Goal: Information Seeking & Learning: Learn about a topic

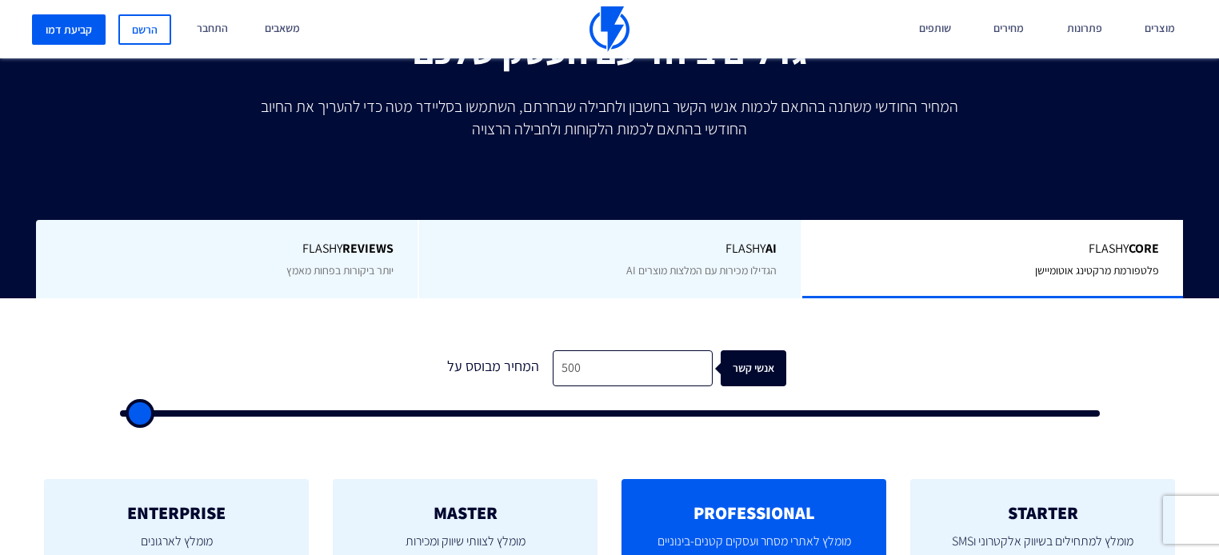
scroll to position [320, 0]
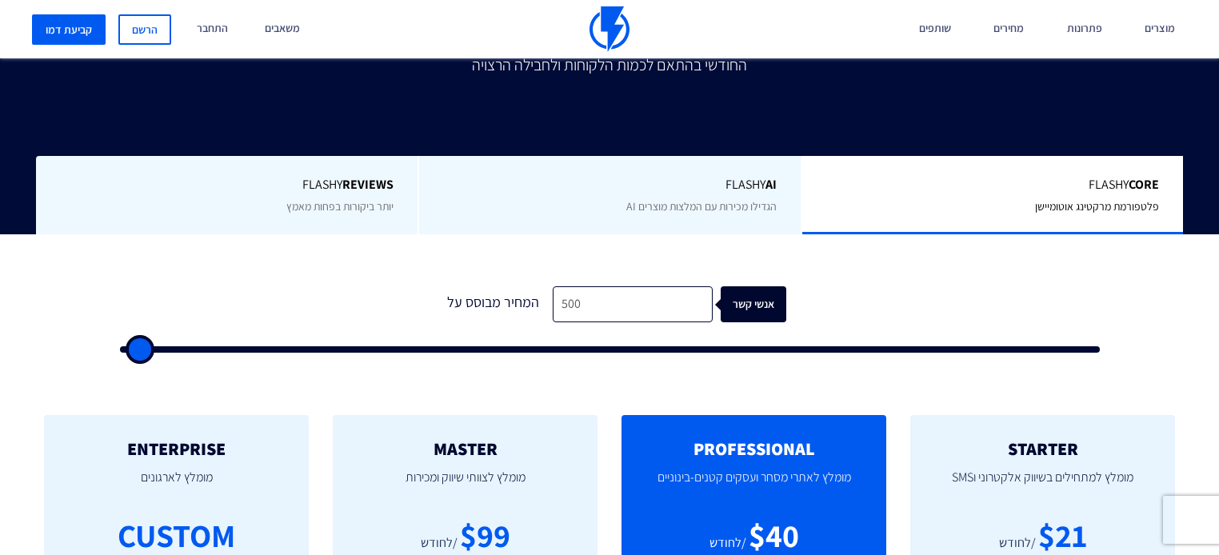
type input "500"
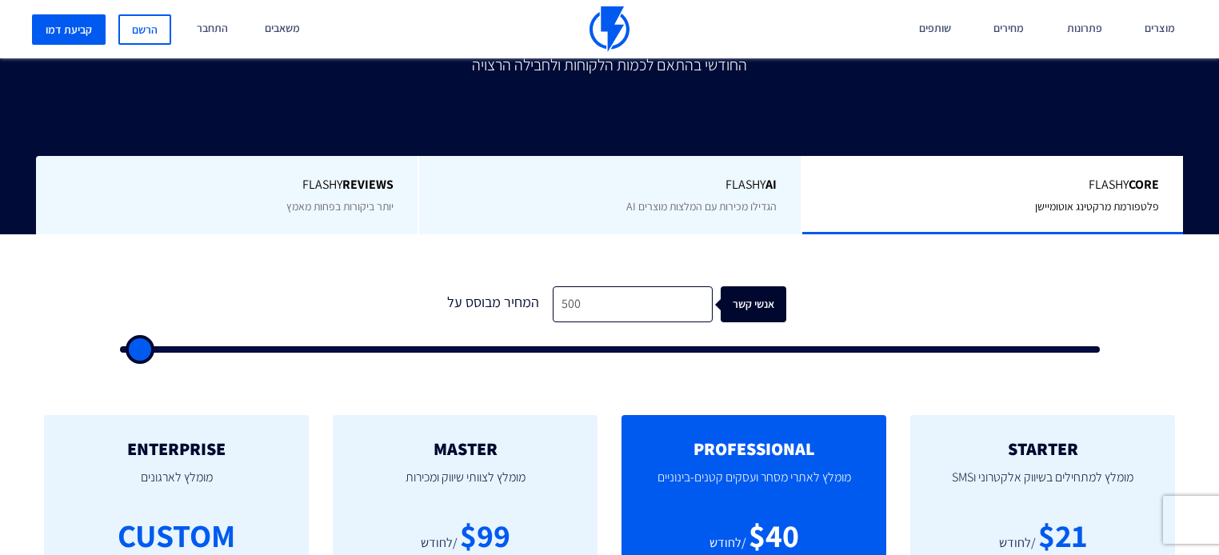
type input "500"
type input "1,000"
type input "1000"
type input "2,500"
type input "2500"
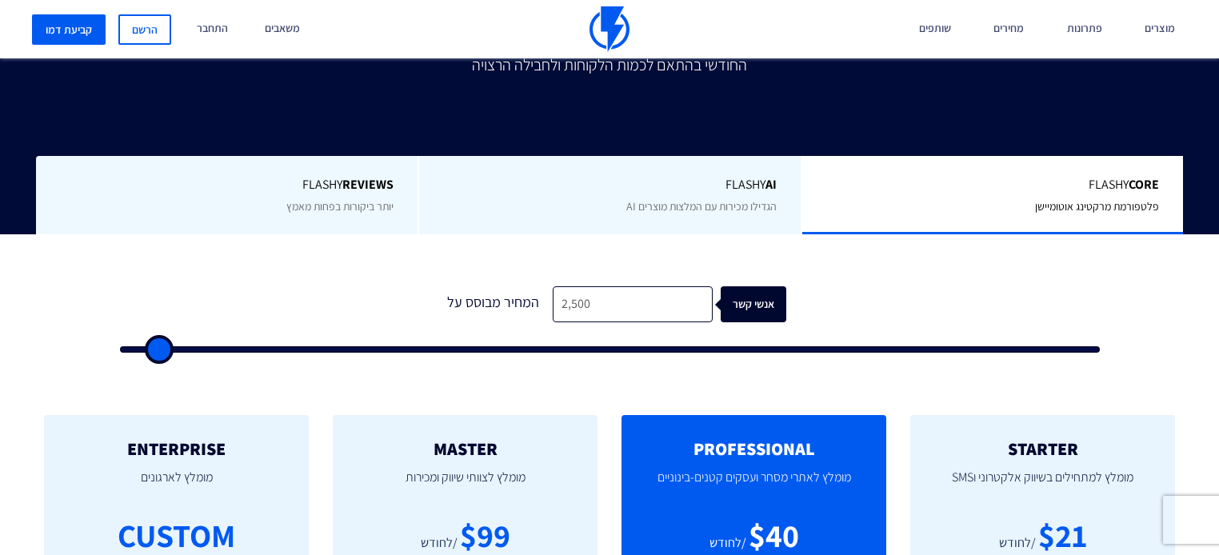
type input "12,500"
type input "12500"
type input "42,000"
type input "42000"
type input "56,500"
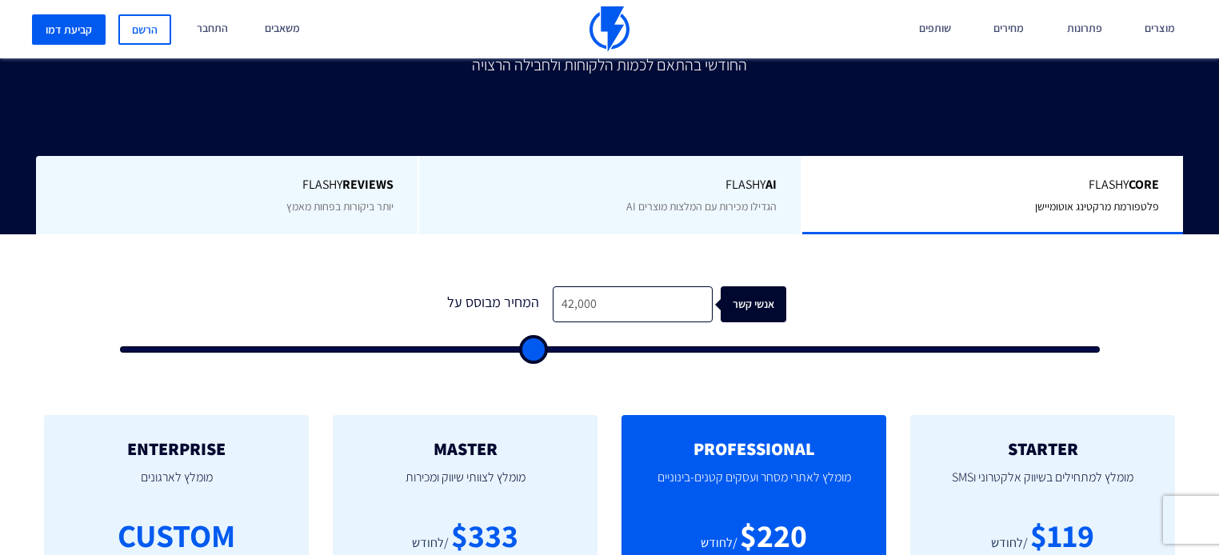
type input "56500"
type input "61,500"
type input "61500"
type input "74,000"
type input "74000"
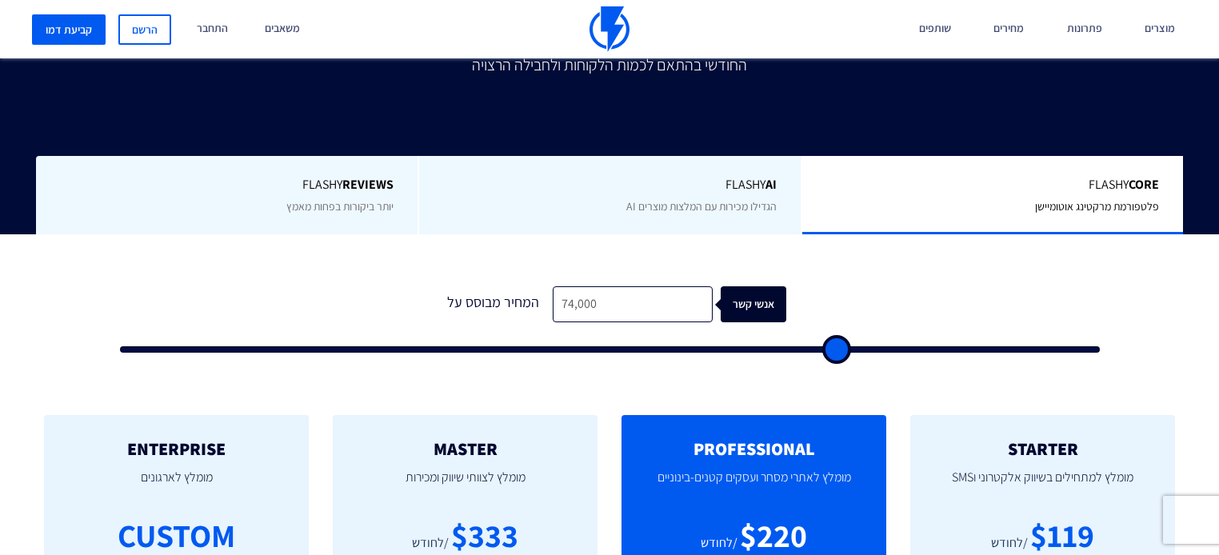
type input "78,000"
type input "78000"
type input "83,000"
type input "83000"
type input "88,000"
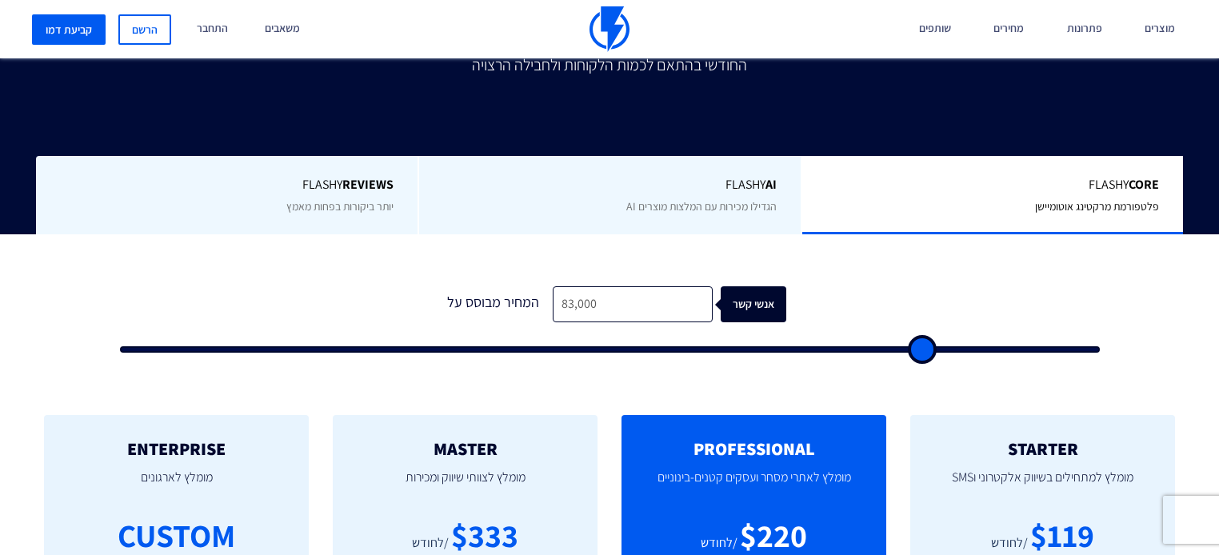
type input "88000"
type input "92,500"
type input "92500"
type input "98,000"
type input "98000"
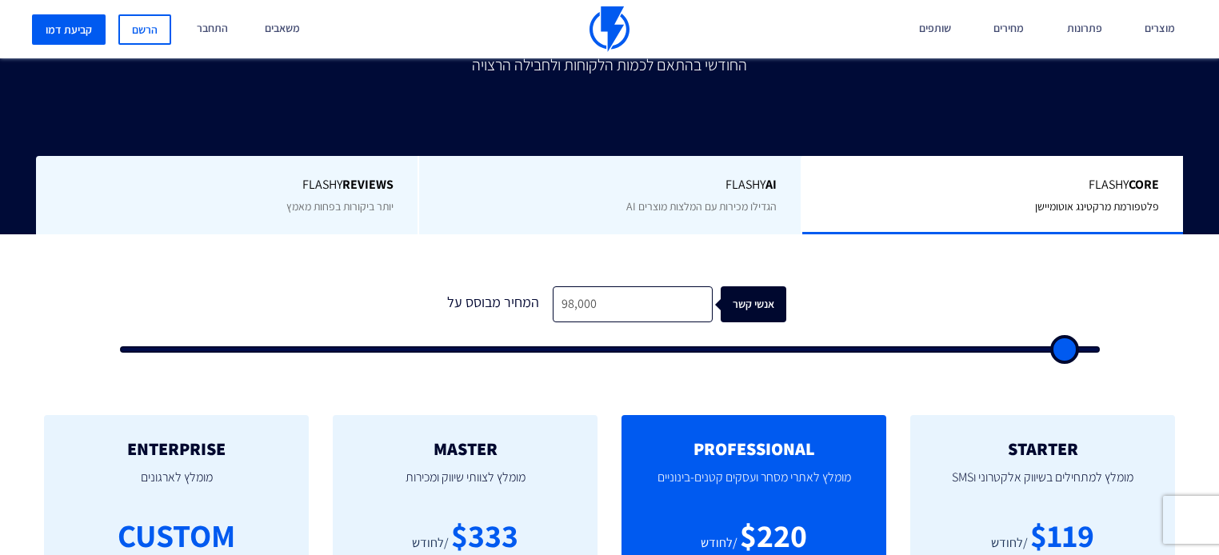
type input "100,000"
type input "100000"
type input "98,000"
type input "98000"
type input "92,000"
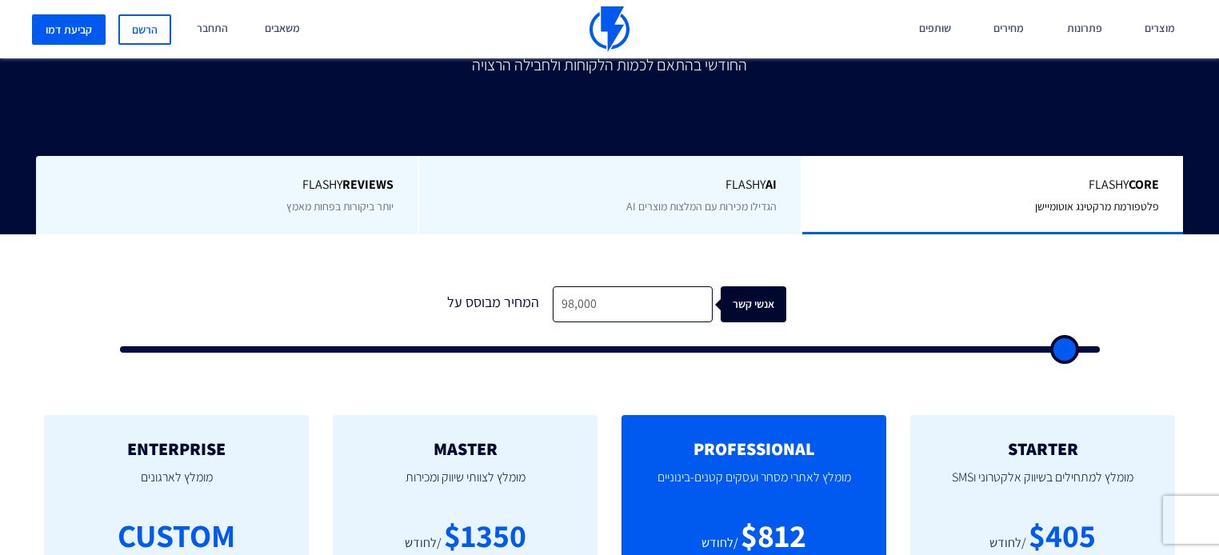
type input "92000"
type input "85,500"
type input "85500"
type input "79,500"
type input "79500"
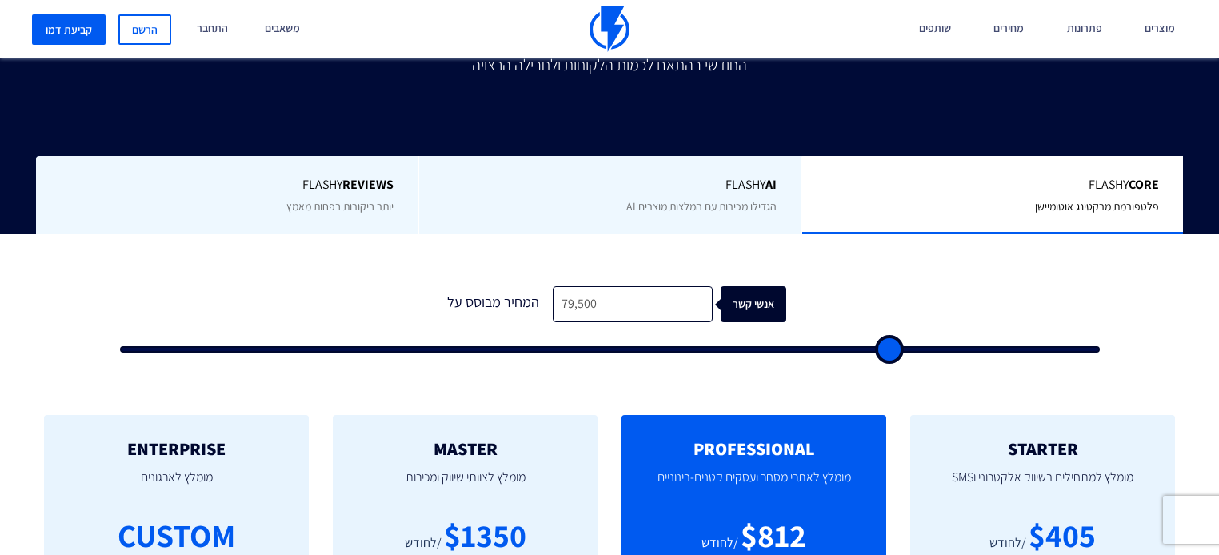
type input "72,500"
type input "72500"
type input "66,500"
type input "66500"
type input "59,500"
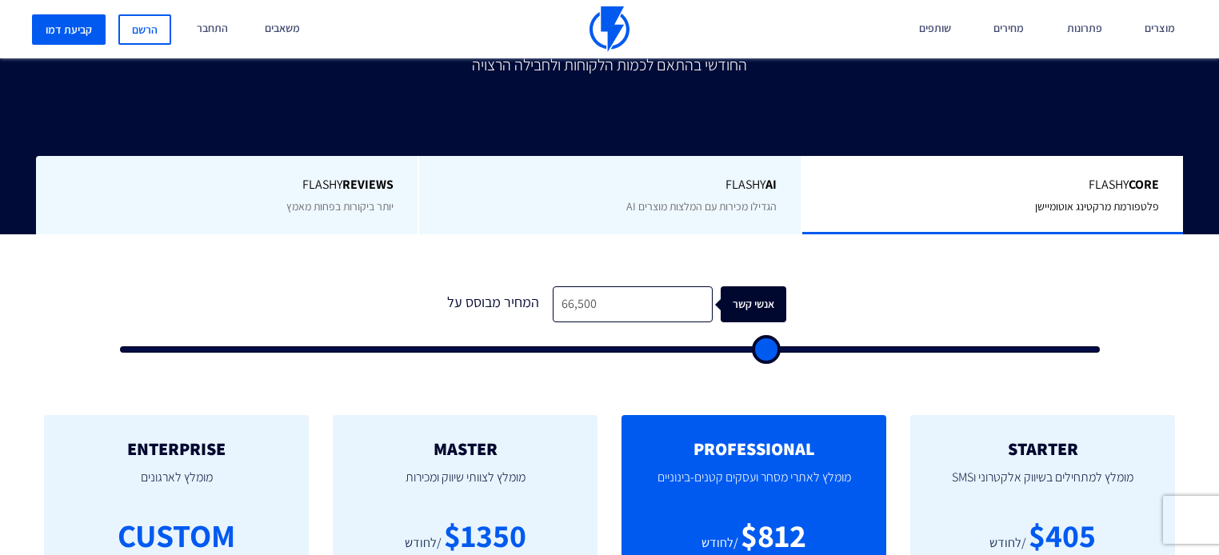
type input "59500"
type input "52,500"
type input "52500"
type input "44,500"
type input "44500"
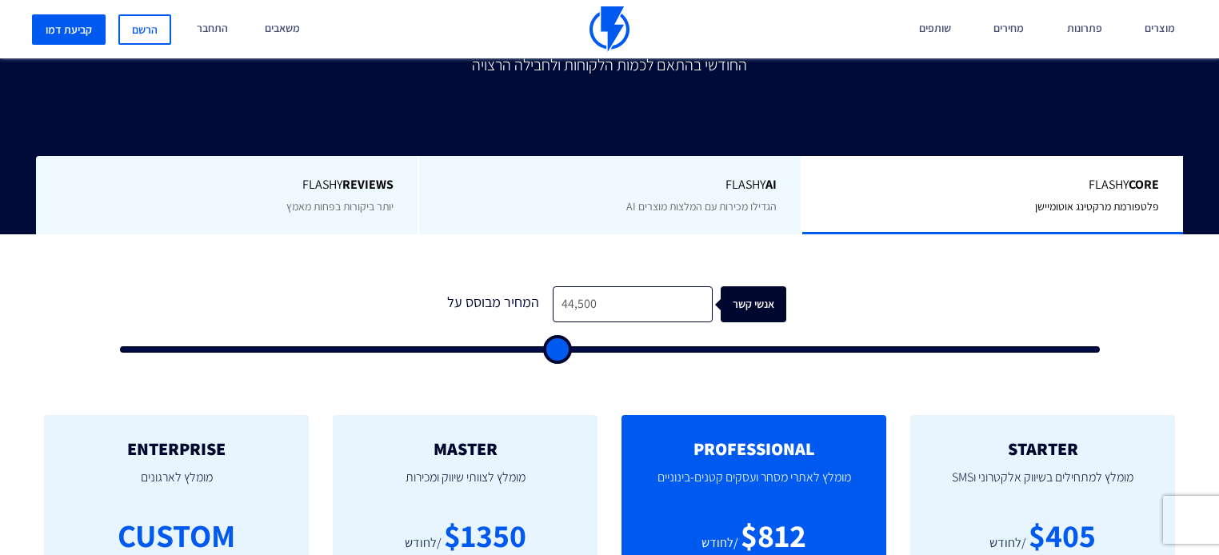
type input "37,500"
type input "37500"
type input "29,500"
type input "29500"
type input "22,500"
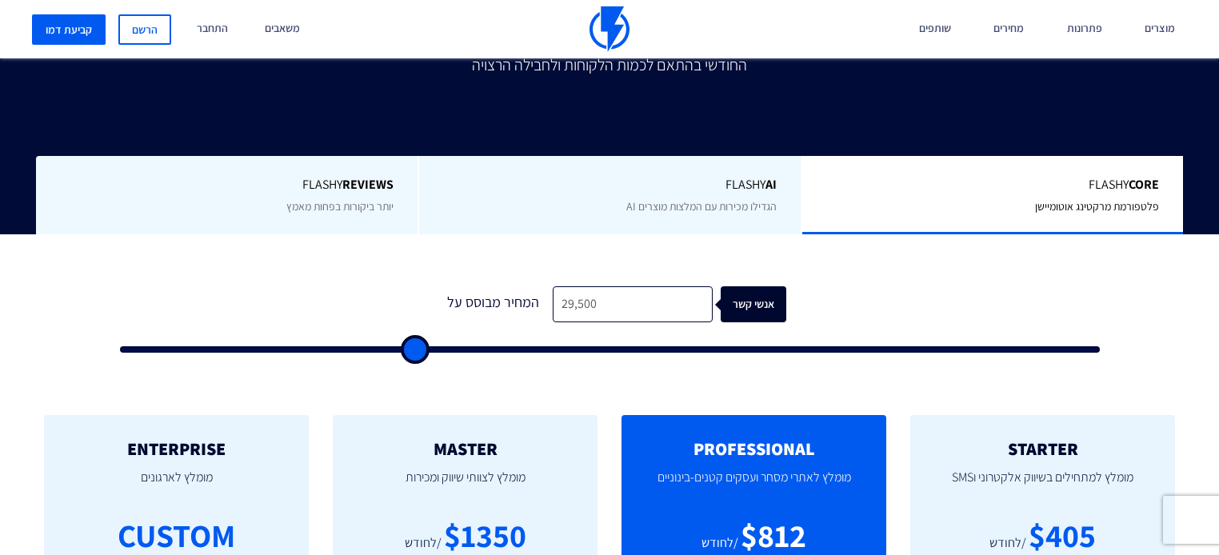
type input "22500"
type input "14,500"
type input "14500"
type input "500"
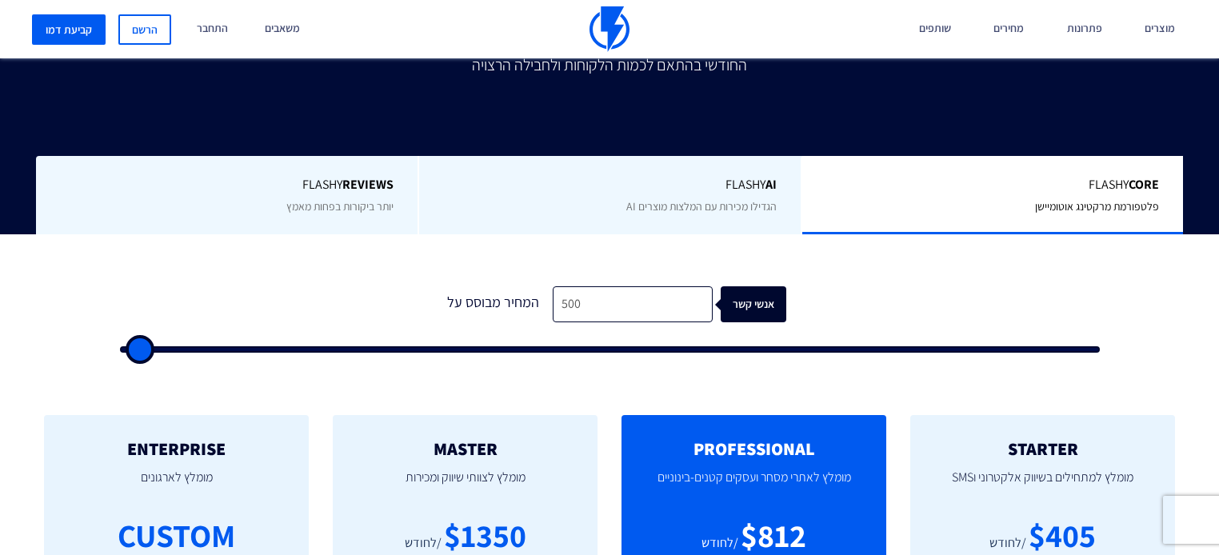
type input "500"
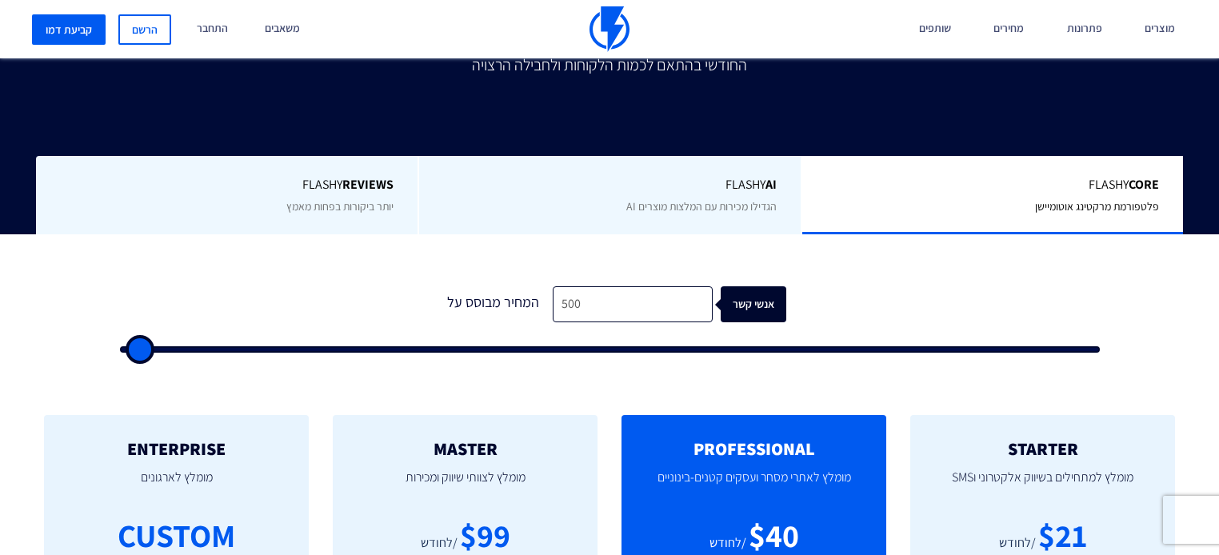
type input "500"
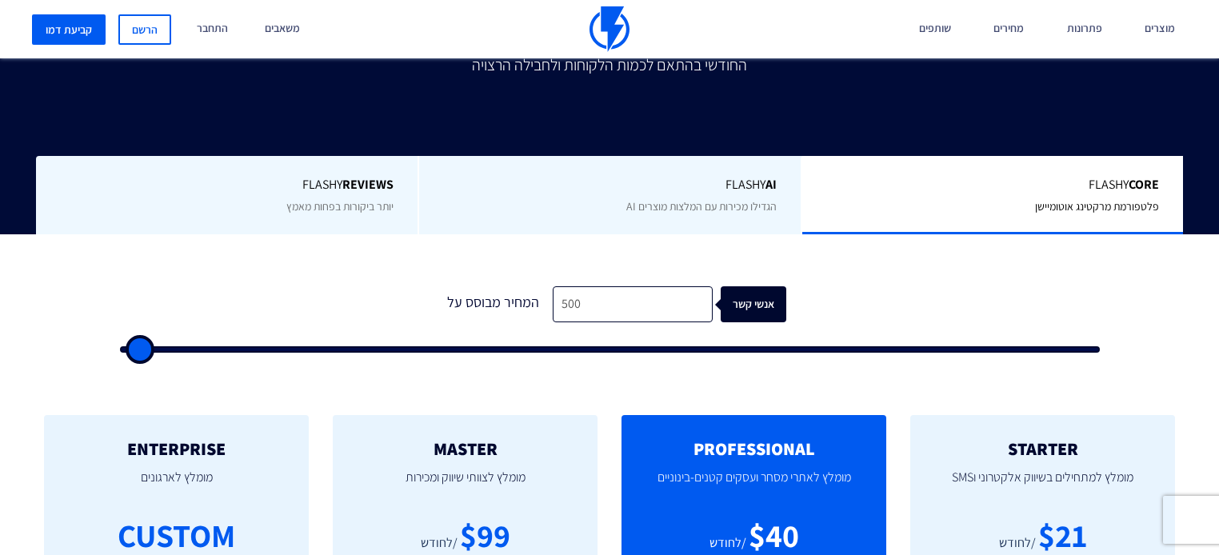
type input "500"
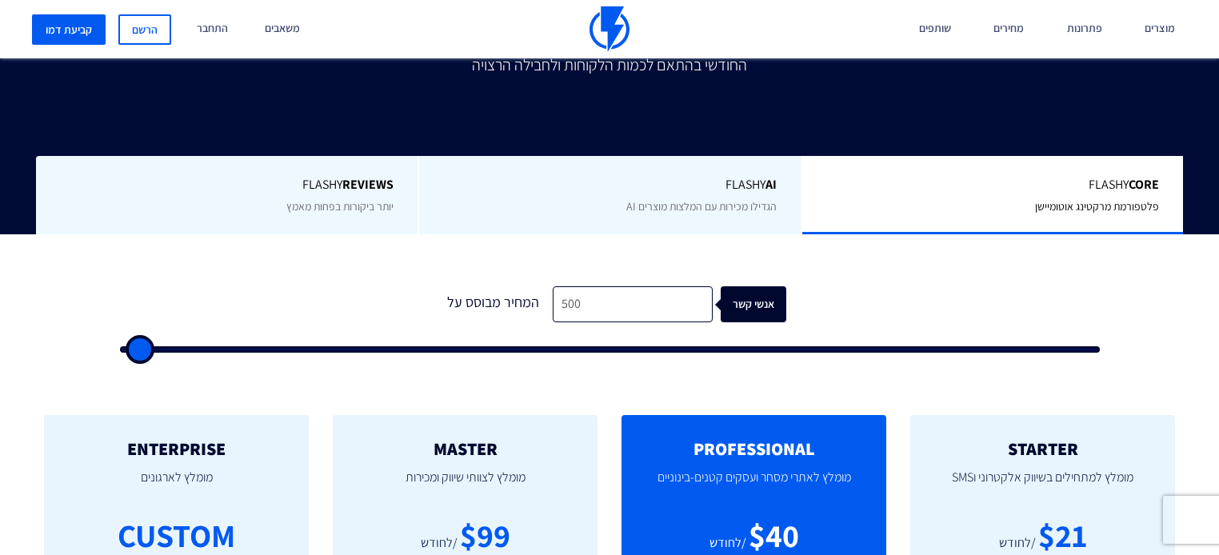
type input "500"
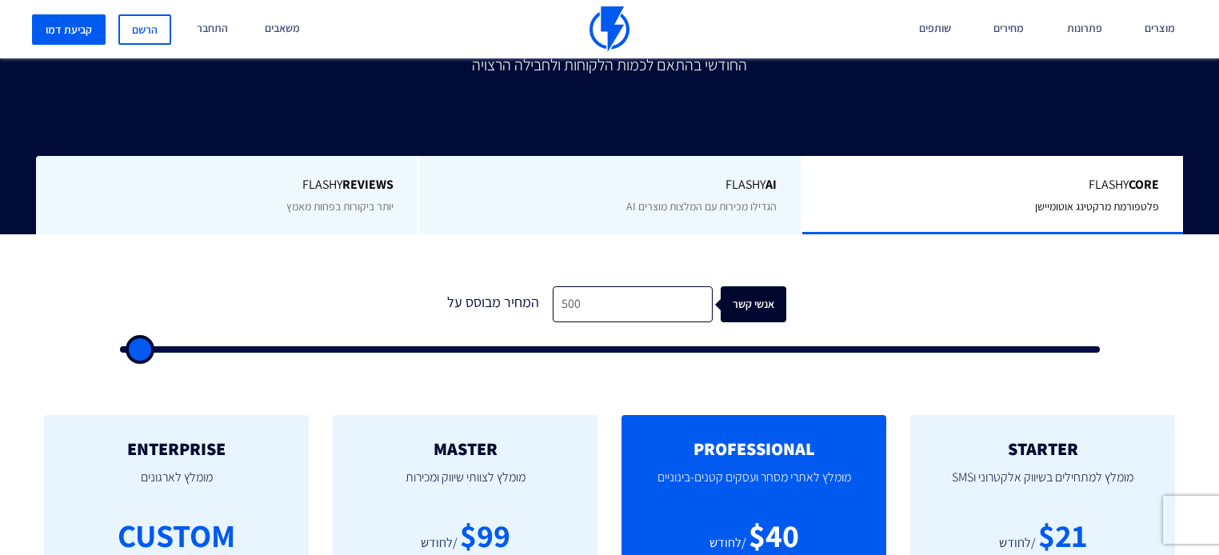
drag, startPoint x: 134, startPoint y: 342, endPoint x: -94, endPoint y: 362, distance: 228.8
click at [120, 353] on input "range" at bounding box center [610, 349] width 980 height 6
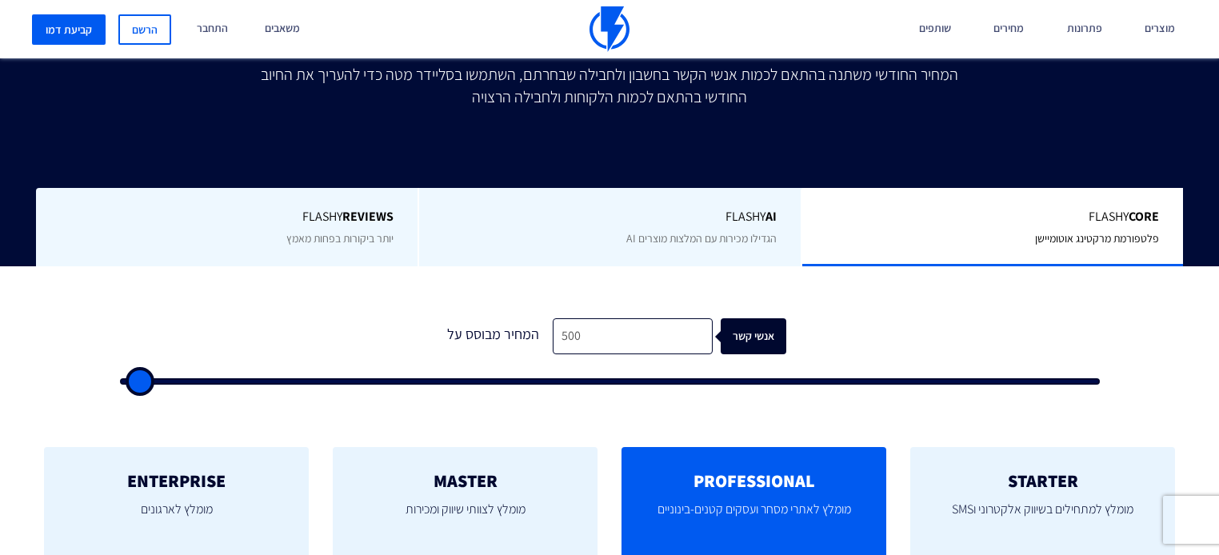
type input "500"
click at [138, 378] on input "range" at bounding box center [610, 381] width 980 height 6
type input "1,000"
type input "1000"
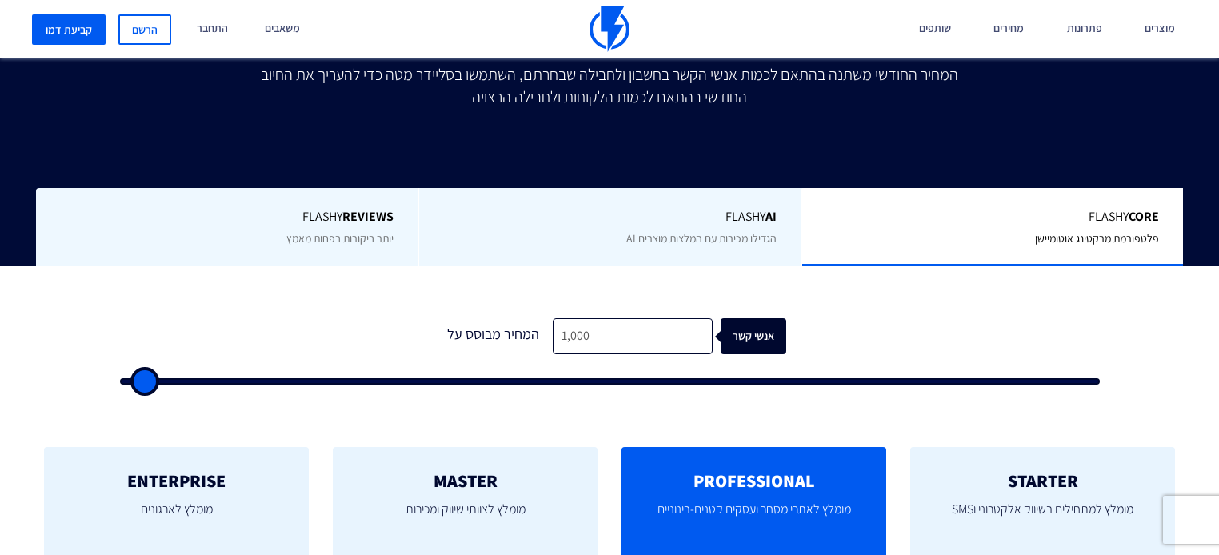
type input "2,000"
type input "2000"
type input "2,500"
type input "2500"
type input "4,000"
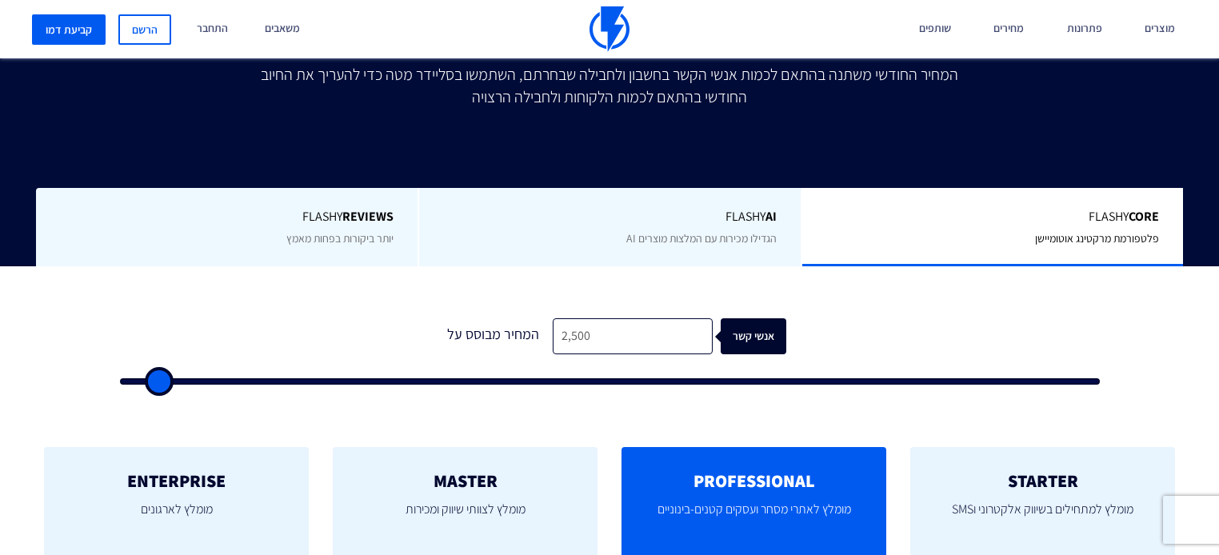
type input "4000"
type input "5,000"
type input "5000"
type input "7,000"
type input "7000"
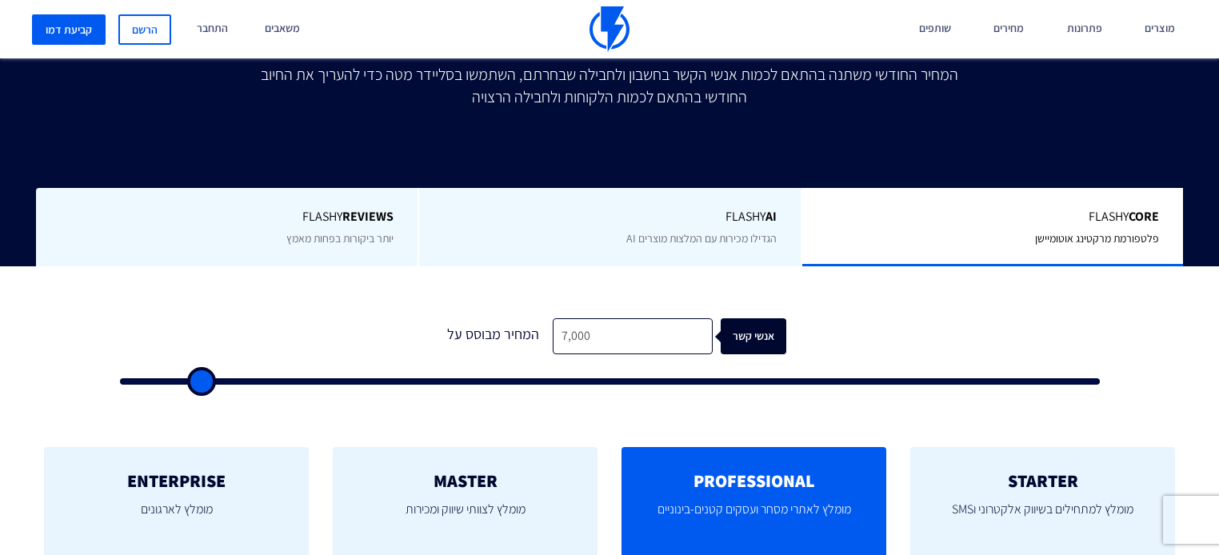
type input "8,500"
type input "8500"
type input "13,000"
type input "13000"
type input "16,000"
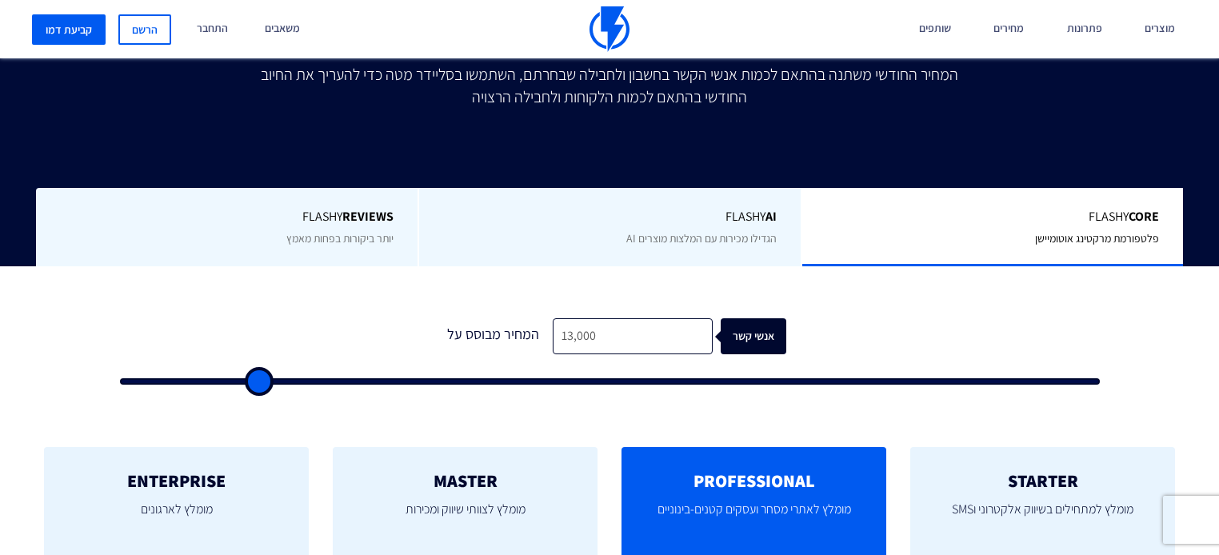
type input "16000"
type input "18,500"
type input "18500"
type input "22,000"
type input "22000"
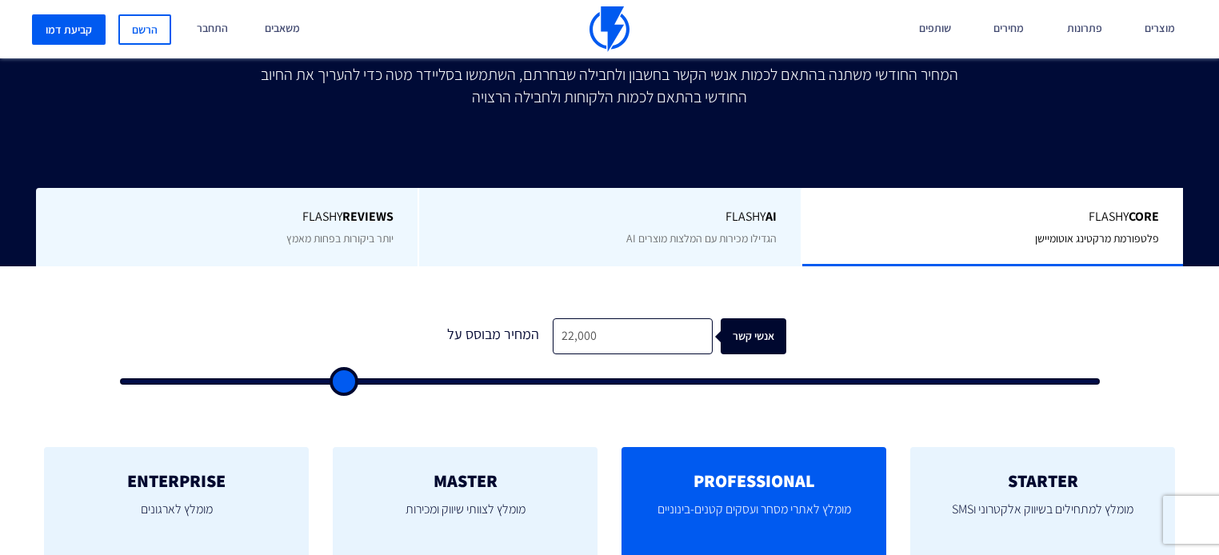
type input "28,500"
type input "28500"
type input "32,500"
type input "32500"
type input "35,000"
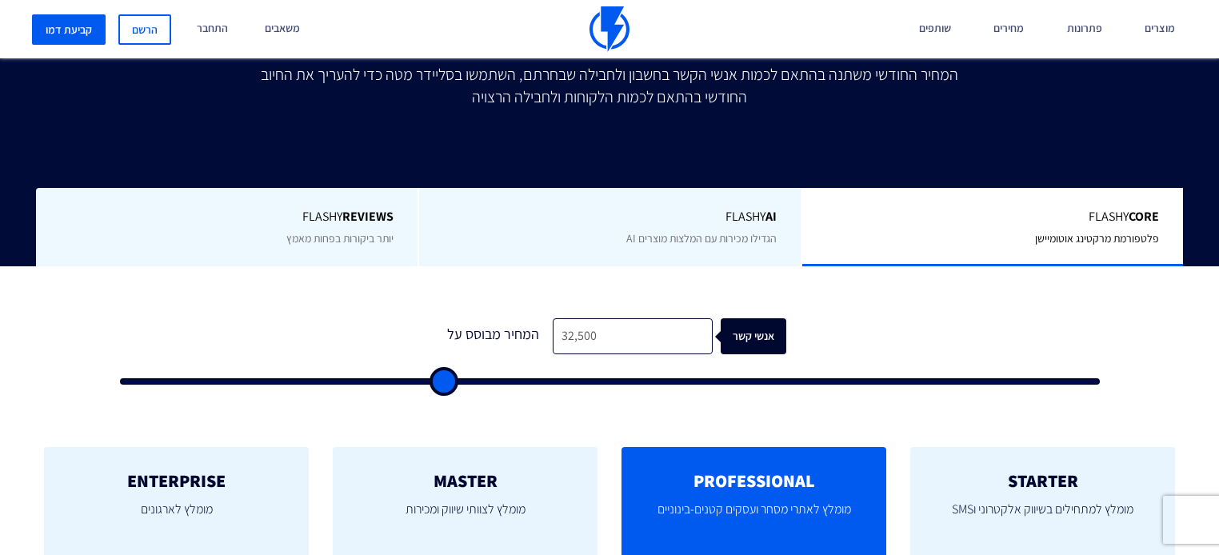
type input "35000"
type input "38,500"
type input "38500"
type input "40,500"
type input "40500"
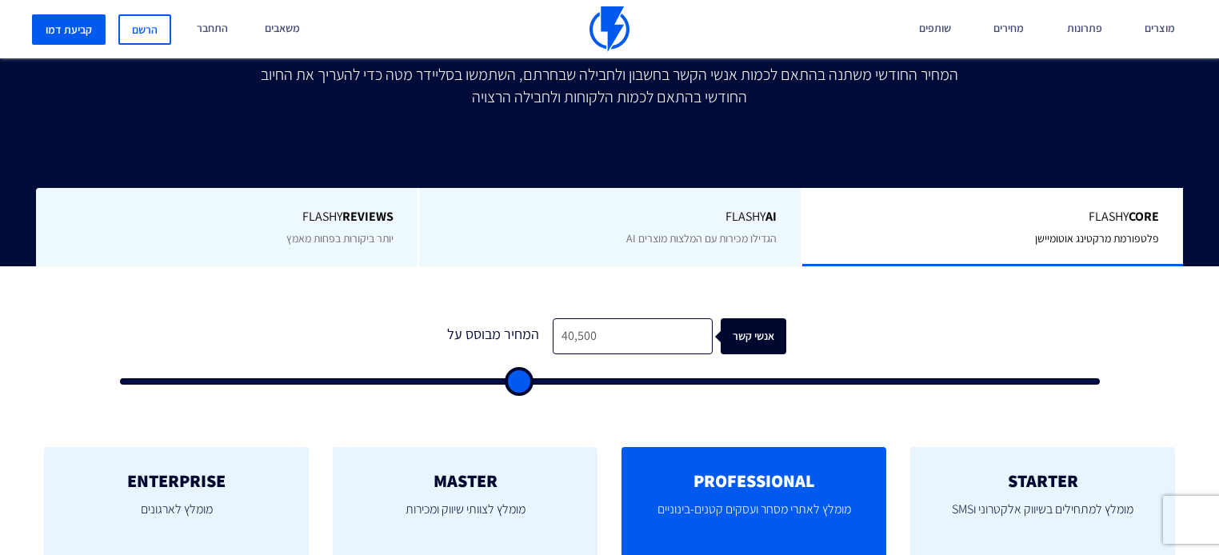
type input "44,000"
type input "44000"
type input "46,500"
type input "46500"
type input "49,000"
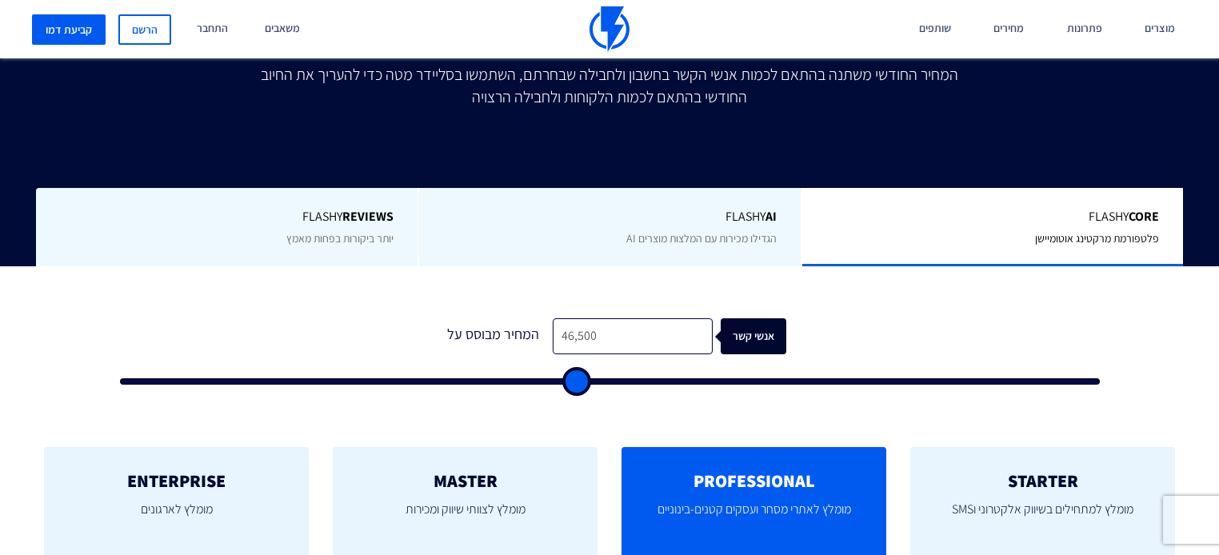
type input "49000"
type input "50,000"
type input "50000"
type input "50,500"
type input "50500"
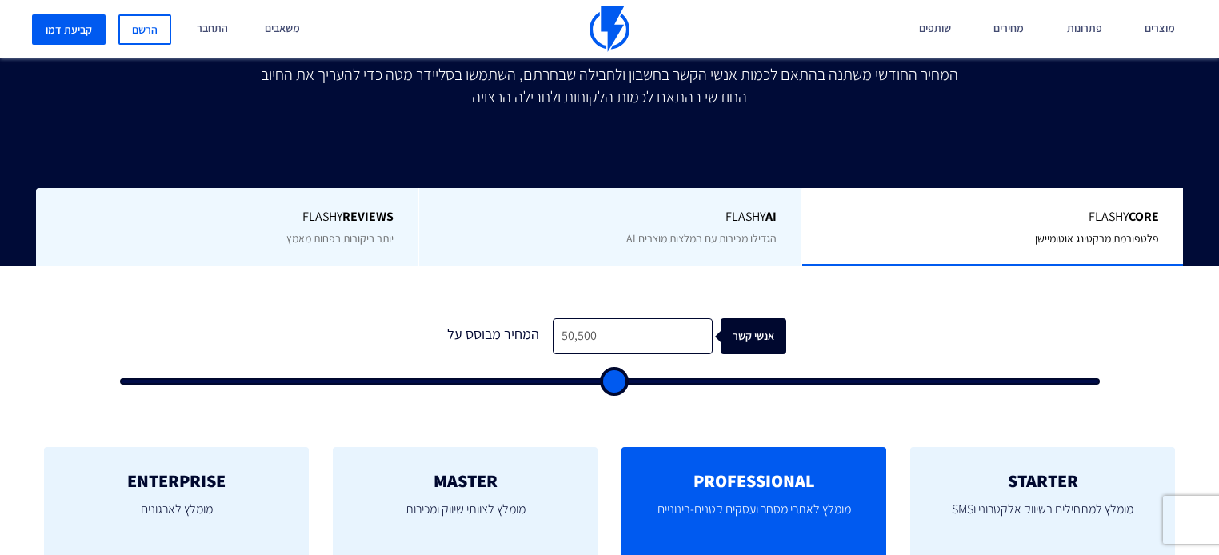
type input "51,500"
type input "51500"
type input "52,000"
type input "52000"
type input "51,500"
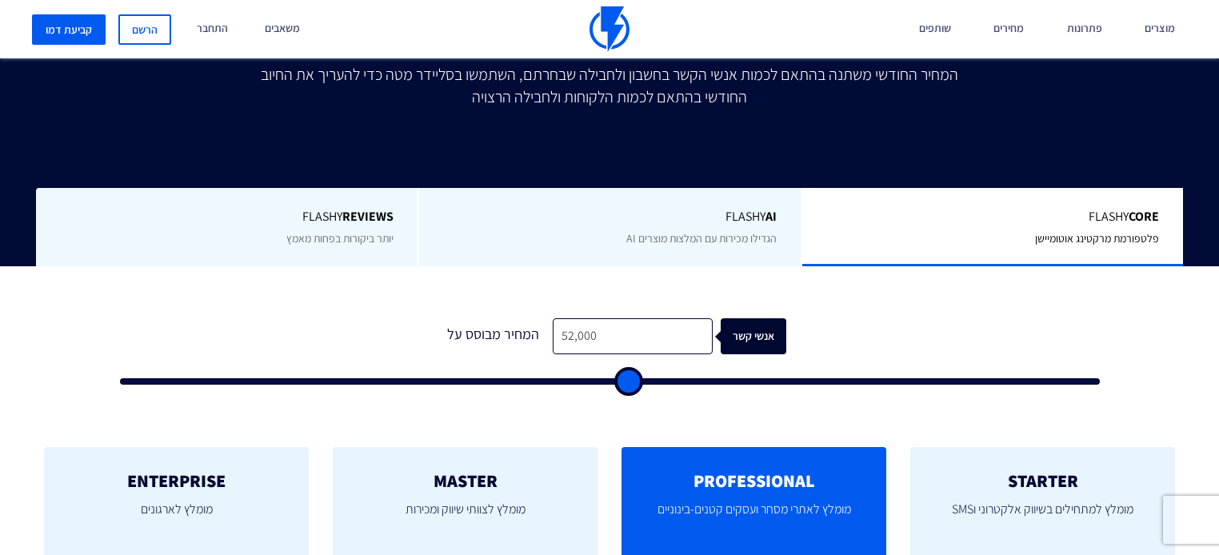
type input "51500"
type input "51,000"
type input "51000"
type input "50,000"
type input "50000"
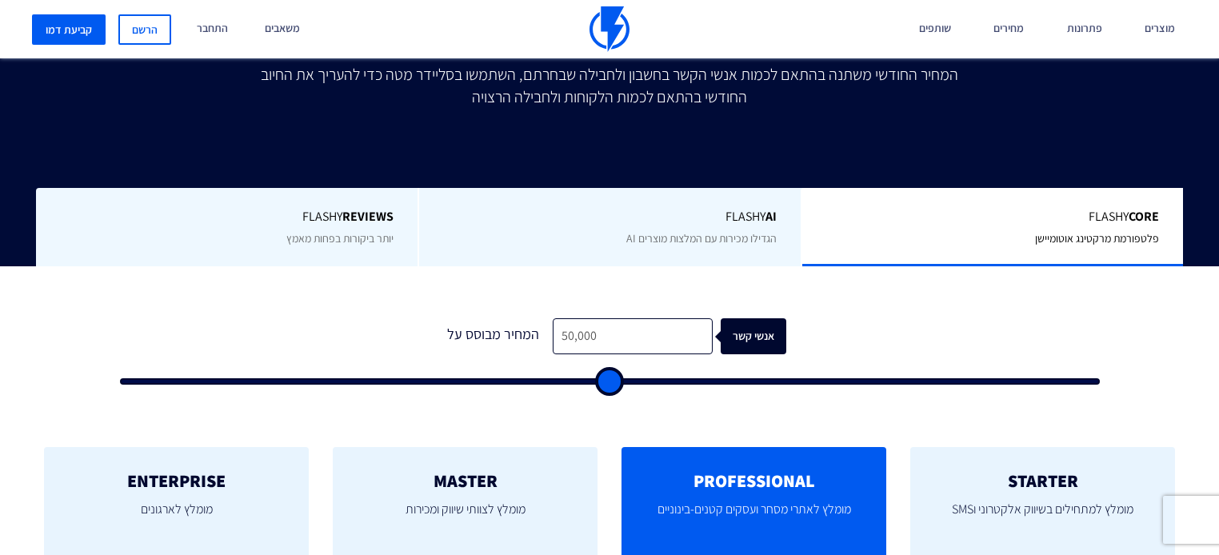
type input "49,500"
type input "49500"
type input "49,000"
type input "49000"
type input "48,500"
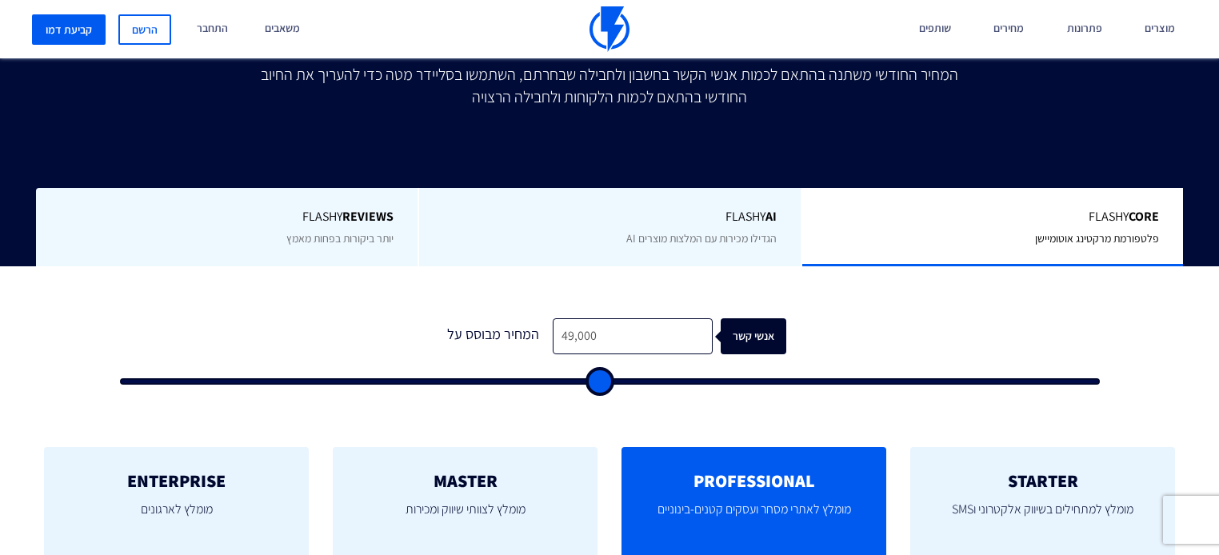
type input "48500"
type input "48,000"
type input "48000"
type input "48,500"
type input "48500"
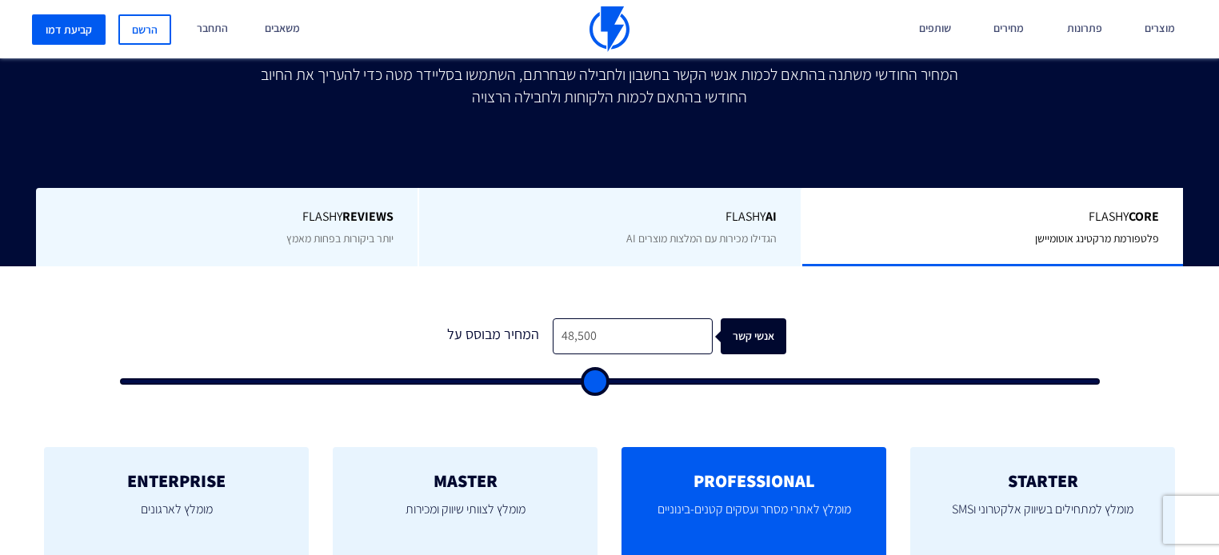
type input "49,000"
type input "49000"
type input "49,500"
type input "49500"
type input "51,500"
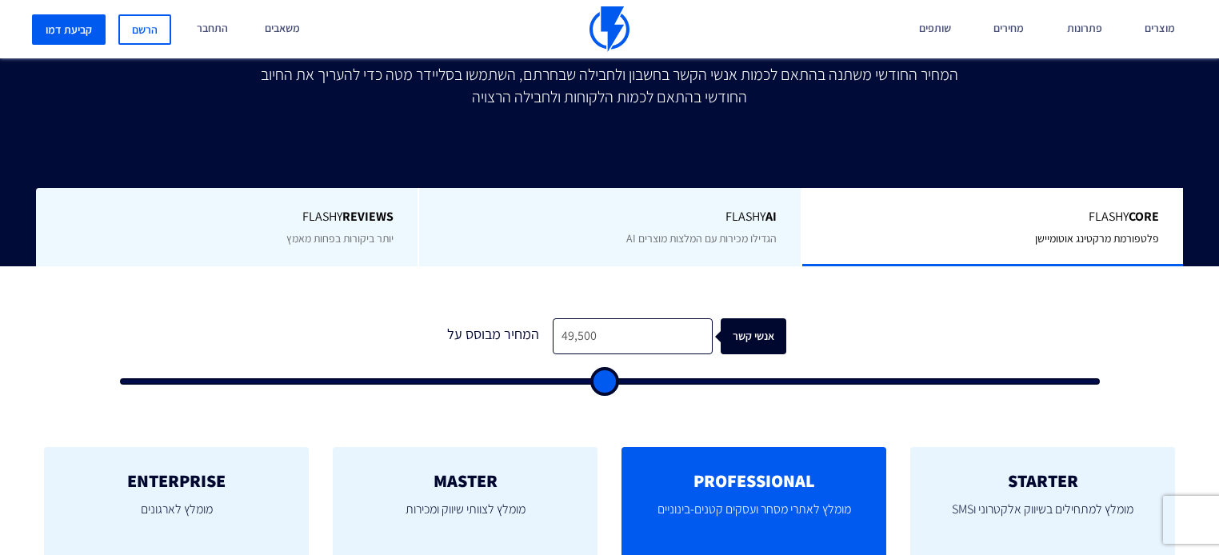
type input "51500"
type input "54,500"
type input "54500"
type input "57,500"
type input "57500"
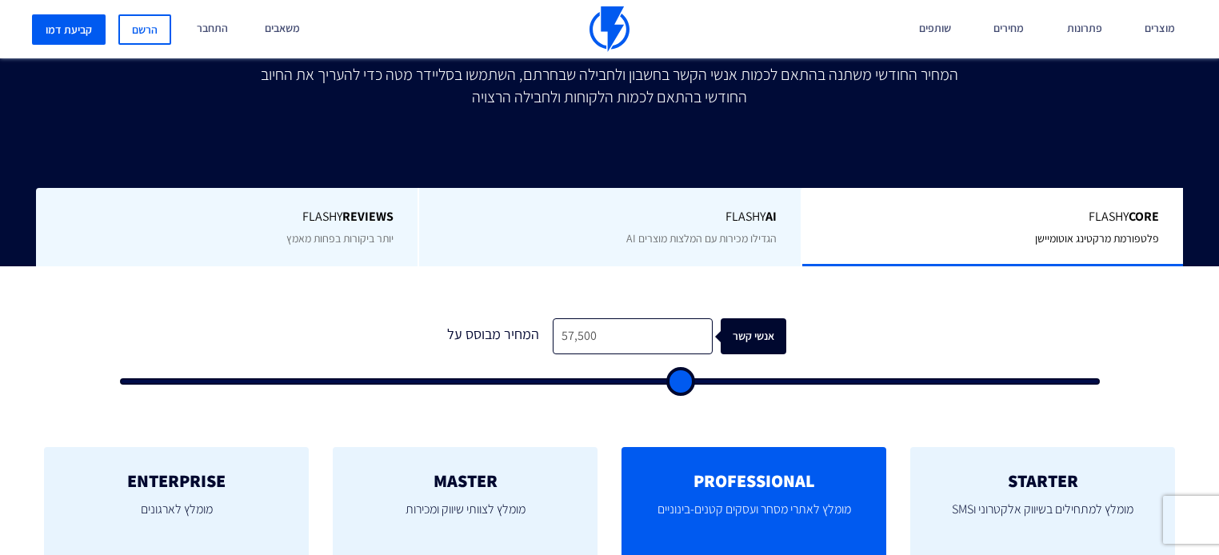
type input "60,500"
type input "60500"
type input "64,500"
type input "64500"
type input "69,000"
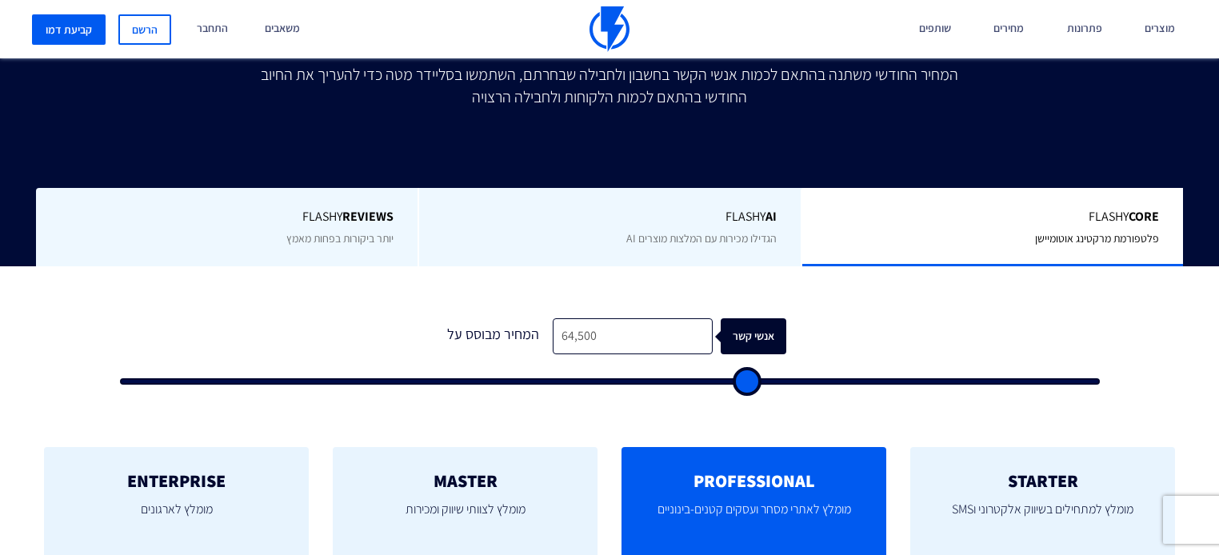
type input "69000"
type input "73,500"
type input "73500"
type input "78,000"
type input "78000"
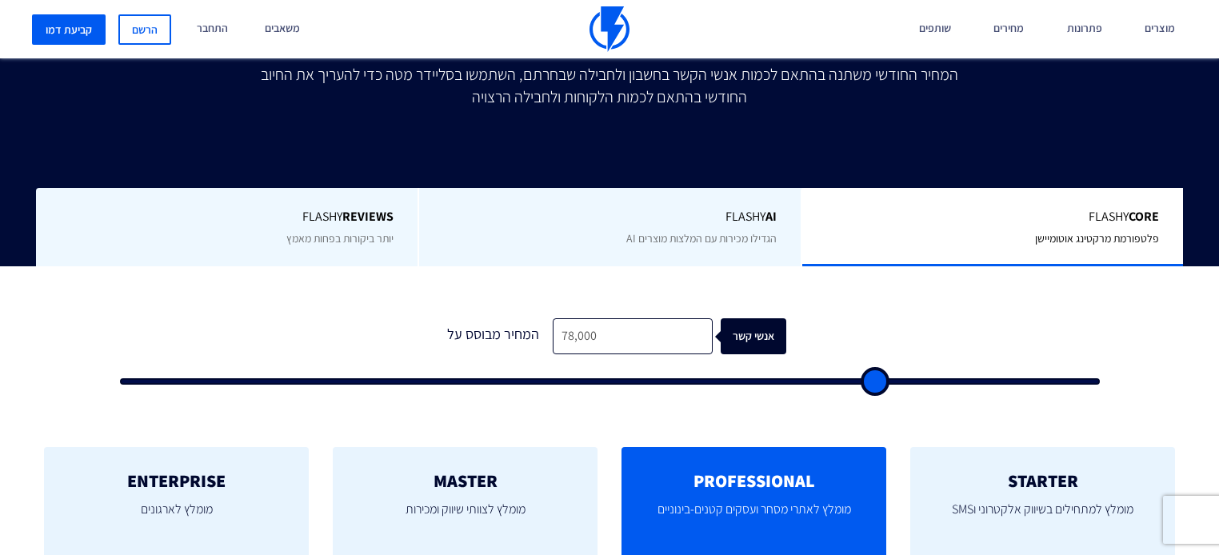
type input "83,000"
type input "83000"
type input "86,500"
type input "86500"
type input "89,500"
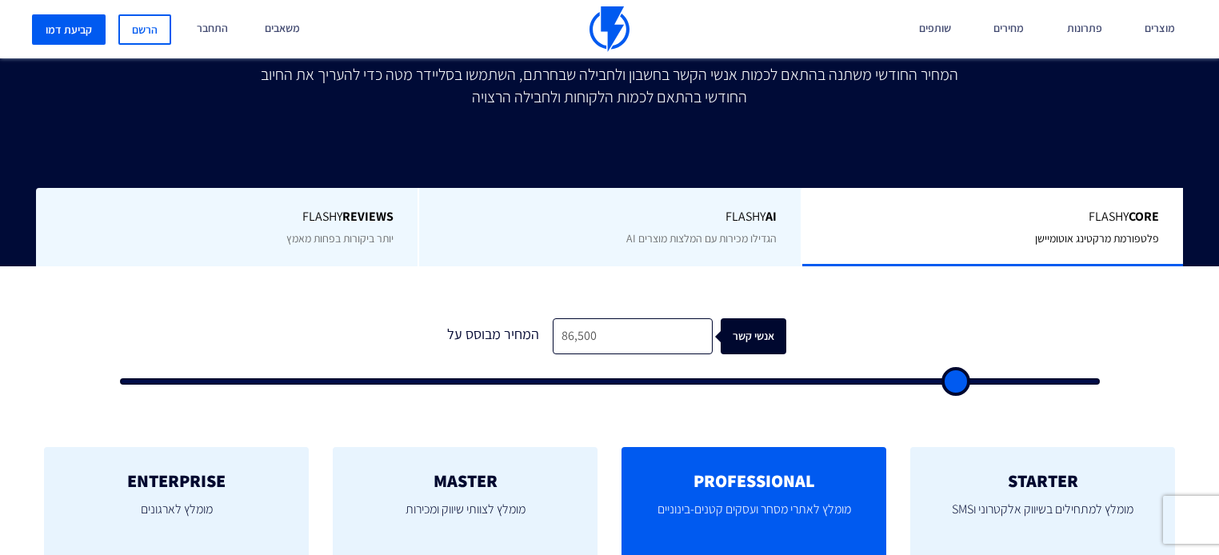
type input "89500"
type input "92,500"
type input "92500"
type input "94,000"
type input "94000"
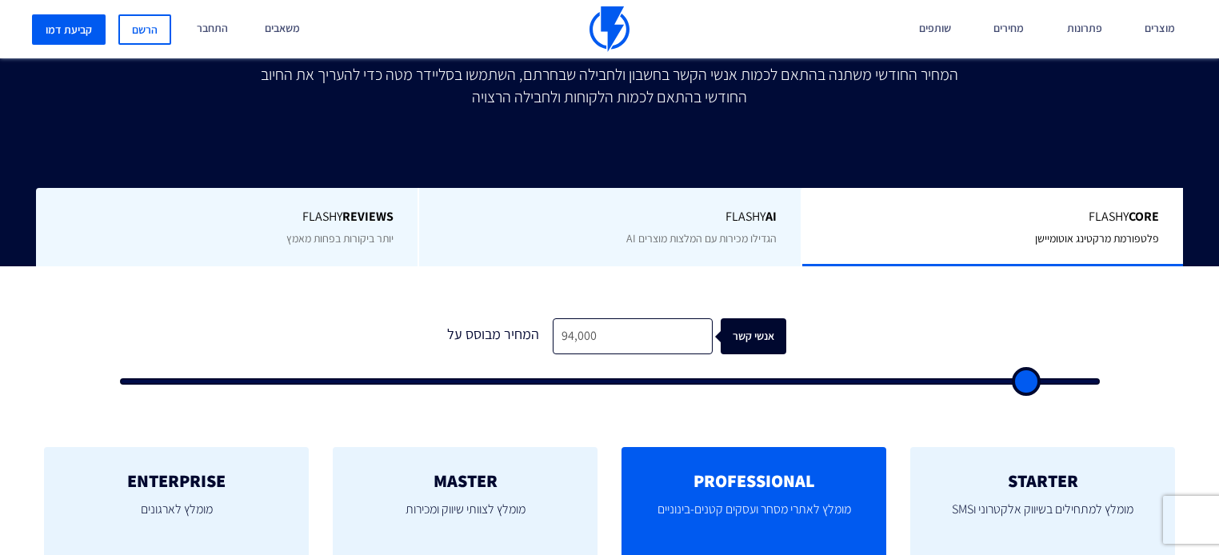
type input "95,000"
type input "95000"
type input "95,500"
type input "95500"
type input "96,000"
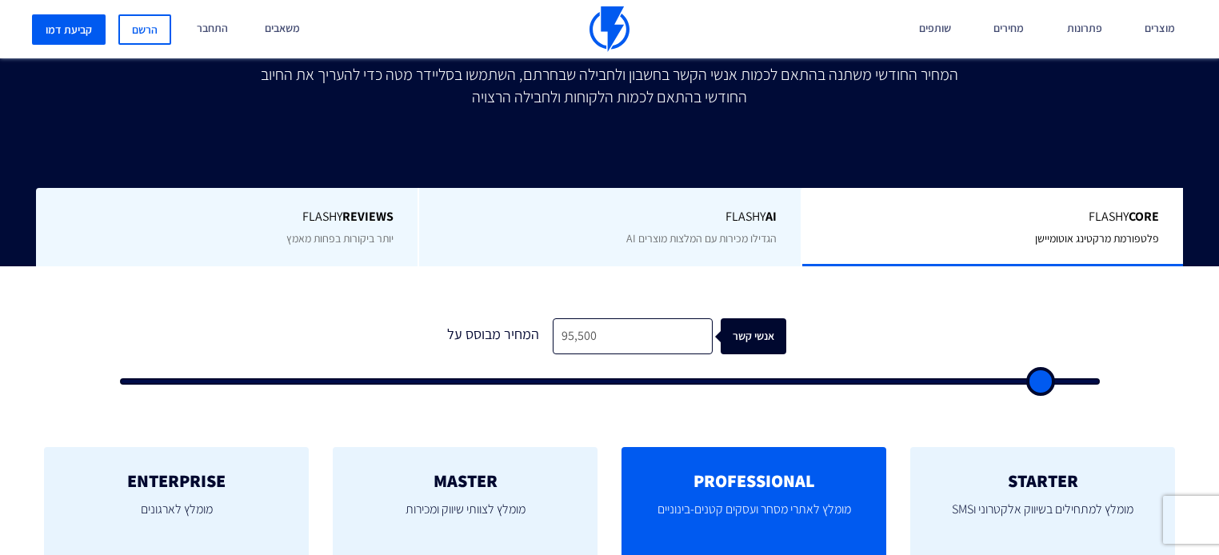
type input "96000"
type input "95,500"
type input "95500"
type input "94,500"
type input "94500"
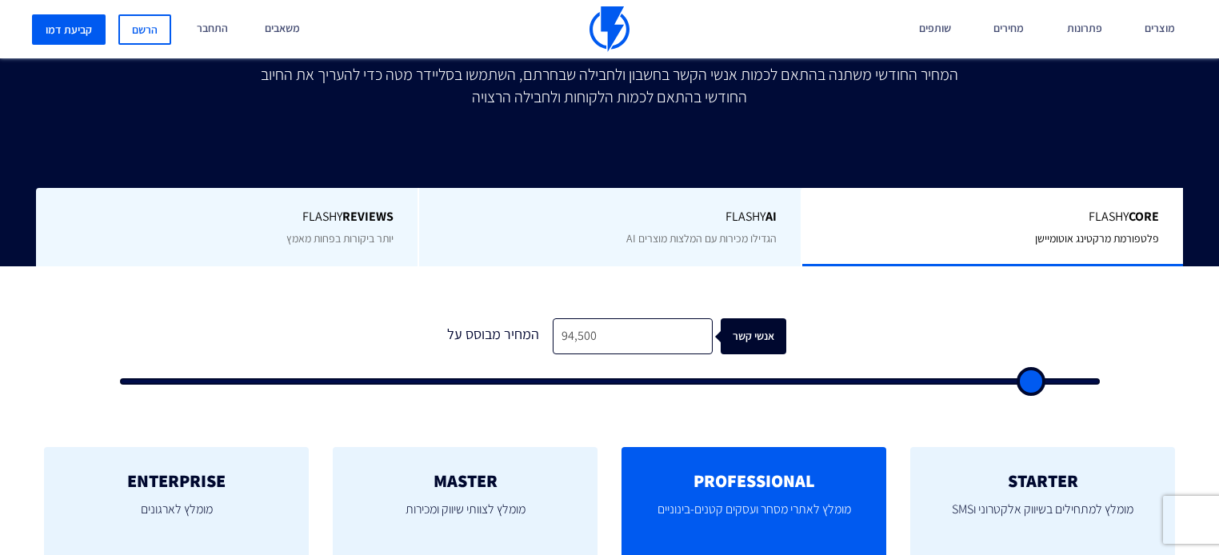
type input "93,000"
type input "93000"
type input "91,500"
type input "91500"
type input "88,500"
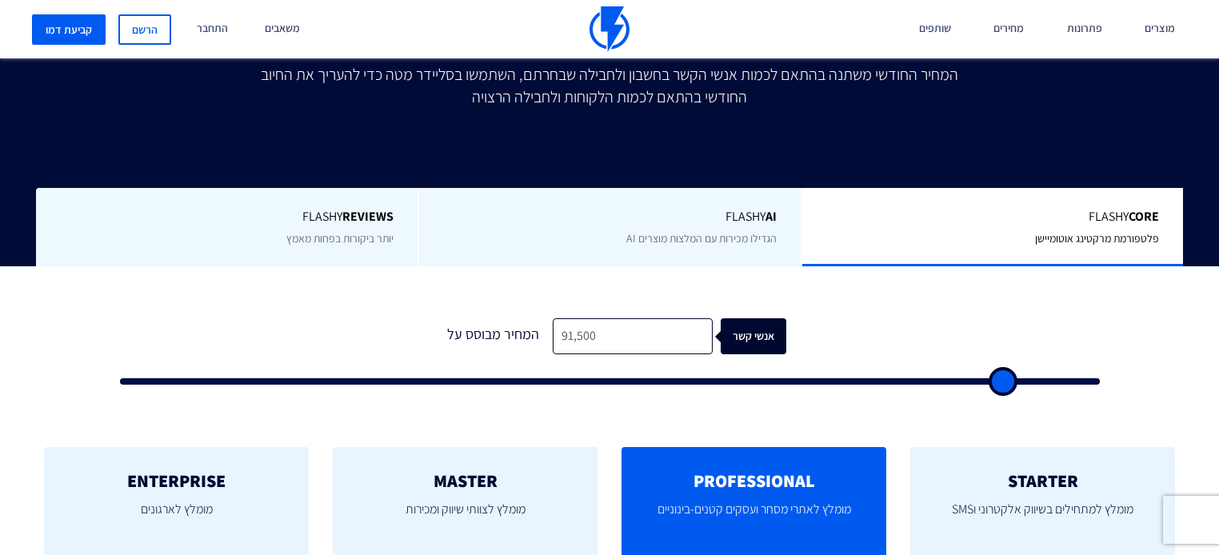
type input "88500"
type input "84,500"
type input "84500"
type input "80,000"
type input "80000"
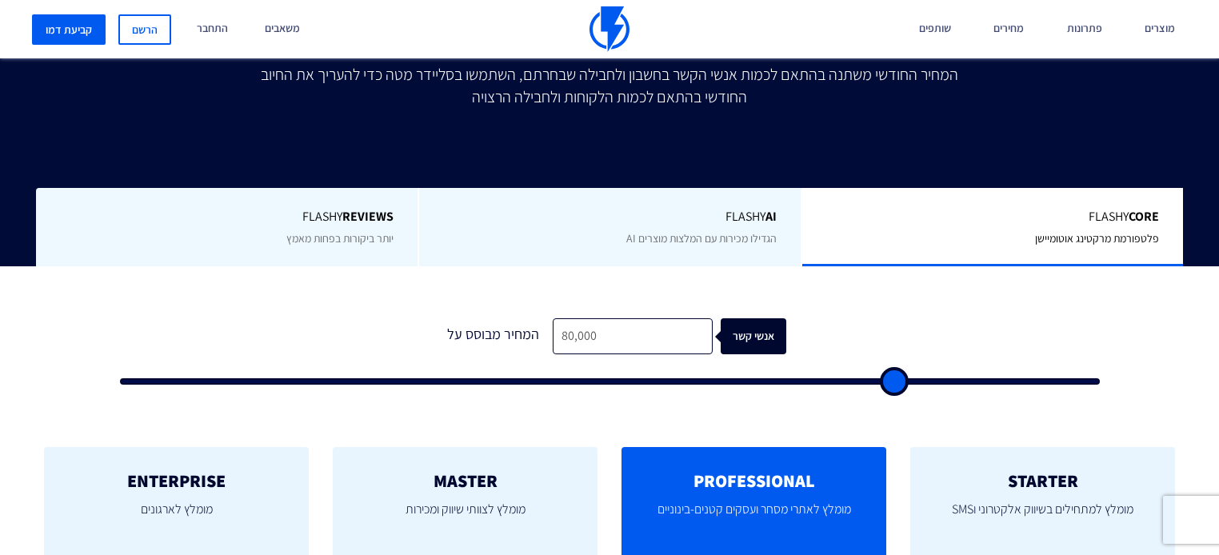
type input "75,000"
type input "75000"
type input "68,500"
type input "68500"
type input "63,000"
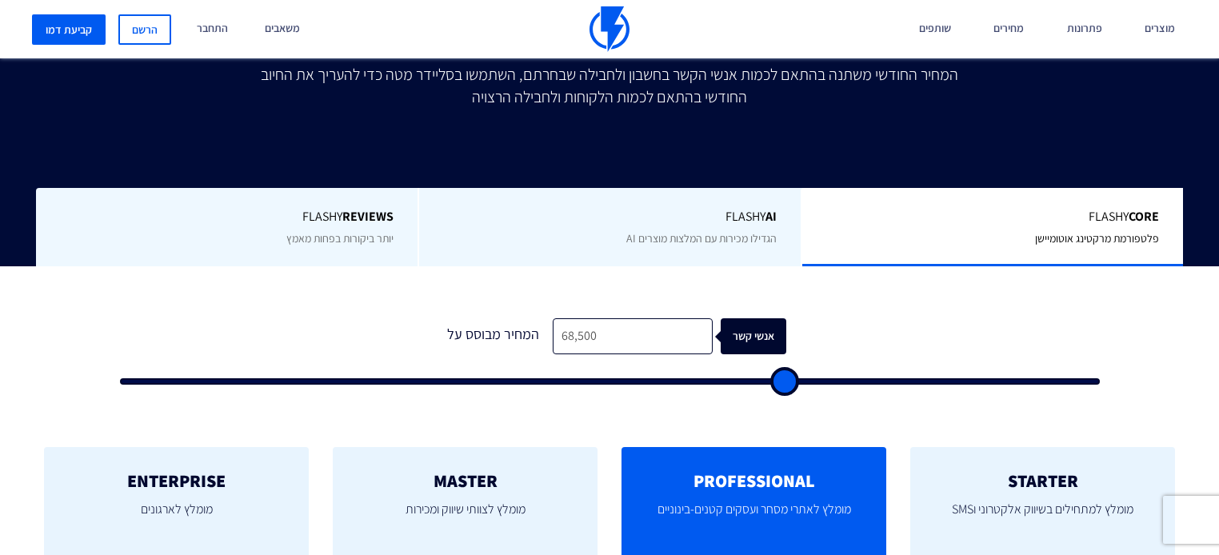
type input "63000"
drag, startPoint x: 138, startPoint y: 352, endPoint x: -963, endPoint y: 323, distance: 1101.0
click at [120, 378] on input "range" at bounding box center [610, 381] width 980 height 6
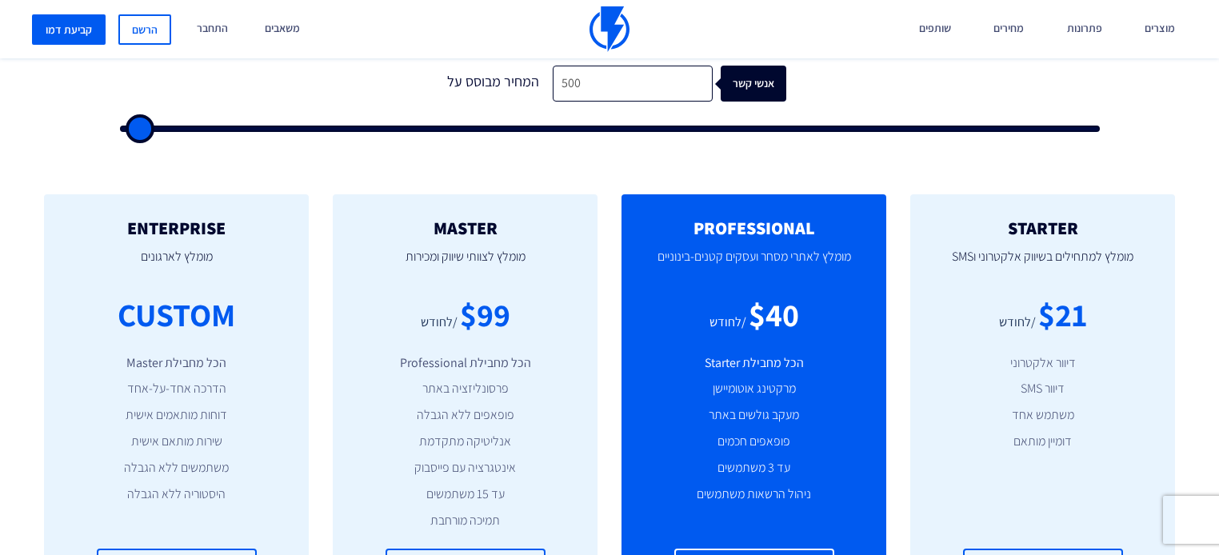
scroll to position [576, 0]
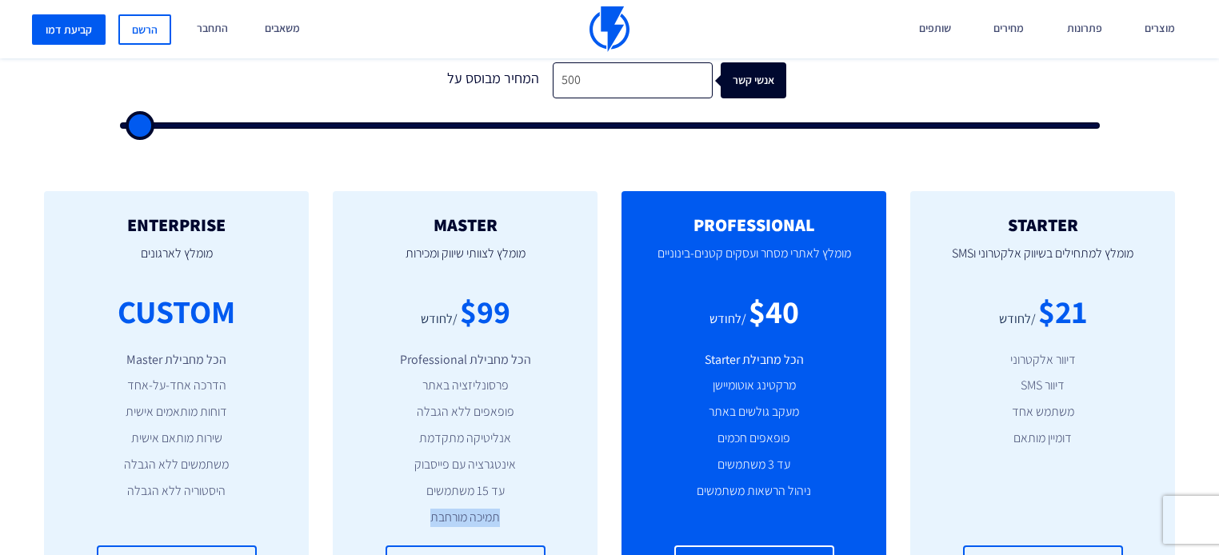
drag, startPoint x: 429, startPoint y: 476, endPoint x: 586, endPoint y: 499, distance: 158.5
click at [586, 499] on div "MASTER [PERSON_NAME] לצוותי שיווק ומכירות $99 /לחודש הכל מחבילת Professional פר…" at bounding box center [465, 399] width 265 height 416
